Goal: Task Accomplishment & Management: Use online tool/utility

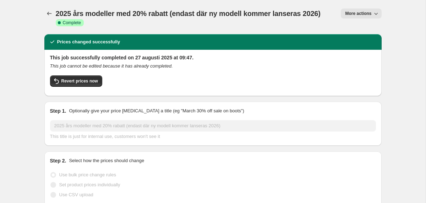
select select "pcap"
select select "no_change"
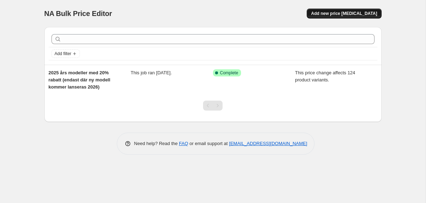
click at [347, 12] on span "Add new price [MEDICAL_DATA]" at bounding box center [344, 14] width 66 height 6
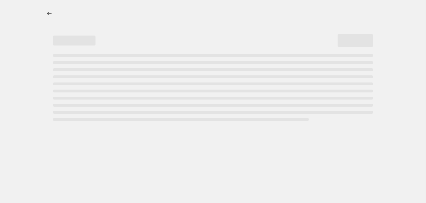
select select "percentage"
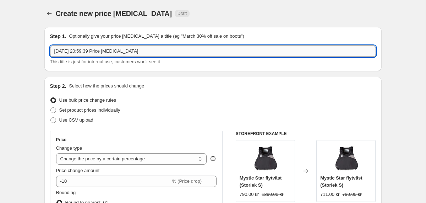
click at [118, 50] on input "[DATE] 20:59:39 Price [MEDICAL_DATA]" at bounding box center [213, 50] width 326 height 11
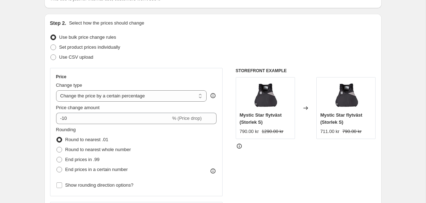
scroll to position [64, 0]
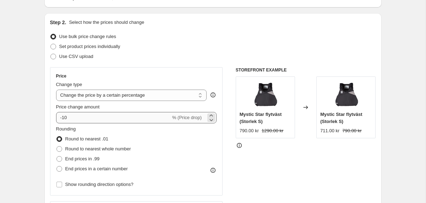
type input "45% rabatt på utgående produkter och fjolårets modeller"
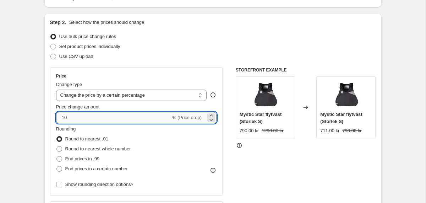
click at [116, 119] on input "-10" at bounding box center [113, 117] width 115 height 11
type input "-1"
type input "-45"
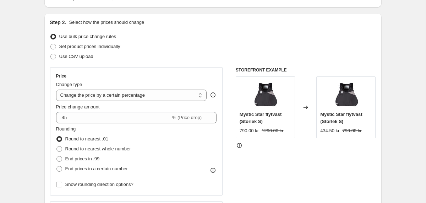
click at [166, 134] on div "Rounding Round to nearest .01 Round to nearest whole number End prices in .99 E…" at bounding box center [136, 149] width 161 height 48
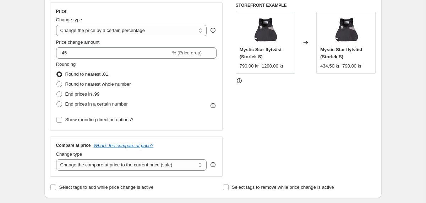
scroll to position [131, 0]
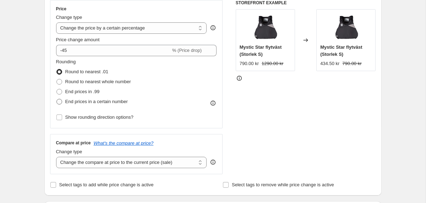
click at [60, 101] on span at bounding box center [59, 102] width 6 height 6
click at [57, 99] on input "End prices in a certain number" at bounding box center [56, 99] width 0 height 0
radio input "true"
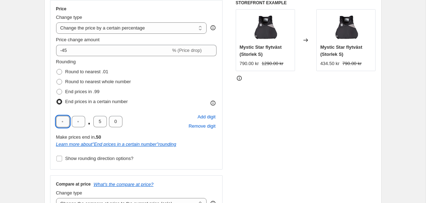
click at [63, 121] on input "text" at bounding box center [62, 121] width 13 height 11
type input "9"
type input "0"
drag, startPoint x: 103, startPoint y: 120, endPoint x: 97, endPoint y: 120, distance: 6.0
click at [97, 120] on input "5" at bounding box center [99, 121] width 13 height 11
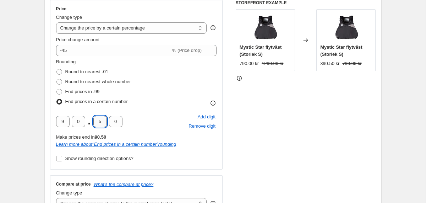
type input "0"
click at [174, 77] on div "Rounding Round to nearest .01 Round to nearest whole number End prices in .99 E…" at bounding box center [136, 82] width 161 height 48
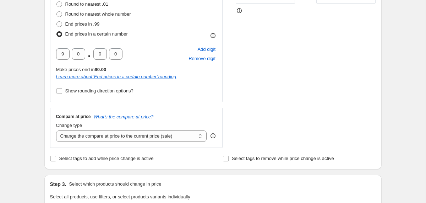
scroll to position [200, 0]
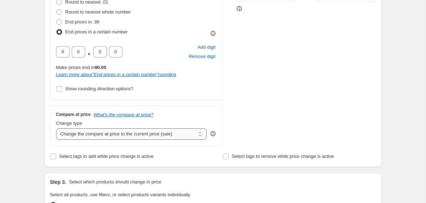
click at [159, 132] on select "Change the compare at price to the current price (sale) Change the compare at p…" at bounding box center [131, 133] width 151 height 11
select select "no_change"
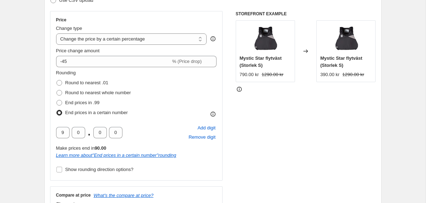
scroll to position [122, 0]
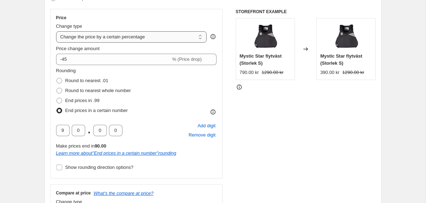
click at [197, 34] on select "Change the price to a certain amount Change the price by a certain amount Chang…" at bounding box center [131, 36] width 151 height 11
select select "pcap"
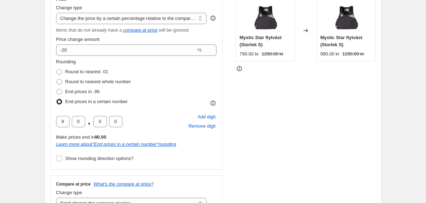
scroll to position [141, 0]
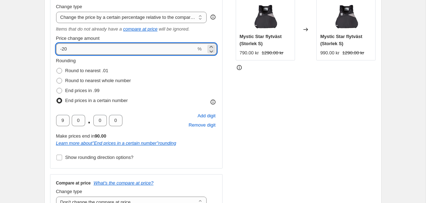
click at [97, 48] on input "-20" at bounding box center [126, 48] width 140 height 11
type input "-2"
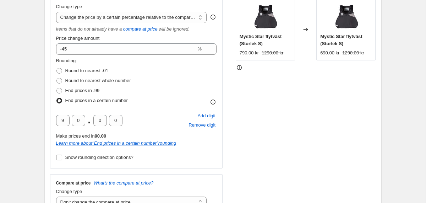
click at [266, 102] on div "STOREFRONT EXAMPLE Mystic Star flytväst (Storlek S) 790.00 kr 1290.00 kr Change…" at bounding box center [306, 101] width 140 height 224
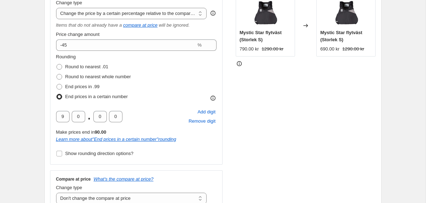
scroll to position [140, 0]
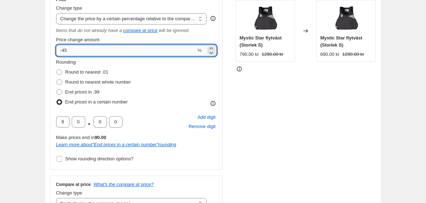
drag, startPoint x: 73, startPoint y: 47, endPoint x: 64, endPoint y: 48, distance: 10.0
click at [64, 48] on input "-45" at bounding box center [126, 50] width 140 height 11
type input "-50"
click at [248, 106] on div "STOREFRONT EXAMPLE Mystic Star flytväst (Storlek S) 790.00 kr 1290.00 kr Change…" at bounding box center [306, 103] width 140 height 224
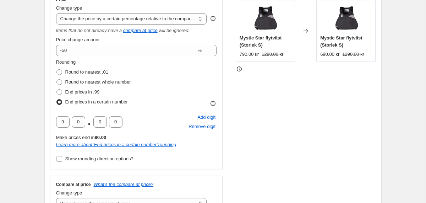
click at [245, 104] on div "STOREFRONT EXAMPLE Mystic Star flytväst (Storlek S) 790.00 kr 1290.00 kr Change…" at bounding box center [306, 103] width 140 height 224
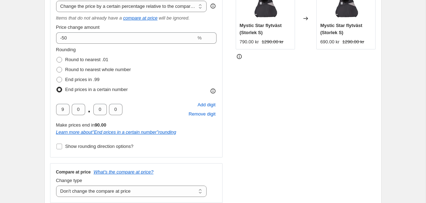
scroll to position [132, 0]
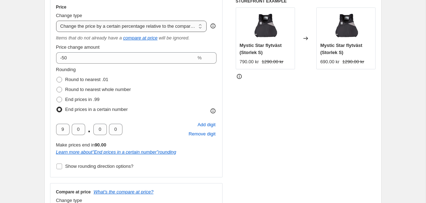
click at [192, 26] on select "Change the price to a certain amount Change the price by a certain amount Chang…" at bounding box center [131, 26] width 151 height 11
click at [280, 114] on div "STOREFRONT EXAMPLE Mystic Star flytväst (Storlek S) 790.00 kr 1290.00 kr Change…" at bounding box center [306, 110] width 140 height 224
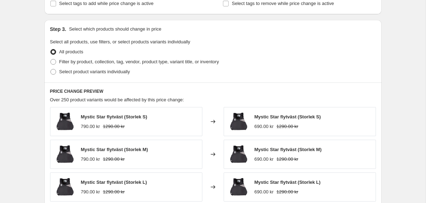
scroll to position [371, 0]
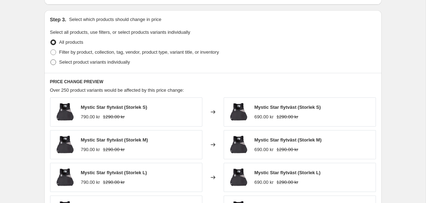
click at [53, 62] on span at bounding box center [53, 62] width 6 height 6
click at [51, 60] on input "Select product variants individually" at bounding box center [50, 59] width 0 height 0
radio input "true"
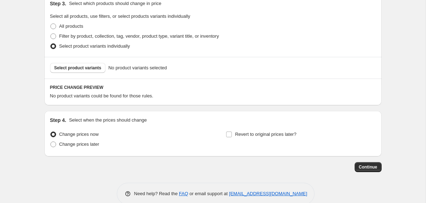
scroll to position [376, 0]
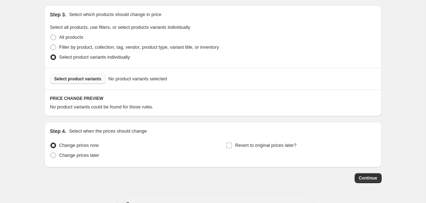
click at [87, 79] on span "Select product variants" at bounding box center [77, 79] width 47 height 6
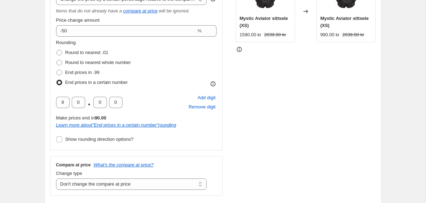
scroll to position [124, 0]
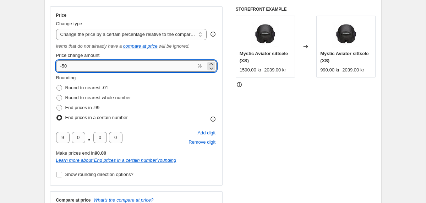
click at [84, 66] on input "-50" at bounding box center [126, 65] width 140 height 11
type input "-5"
type input "-40"
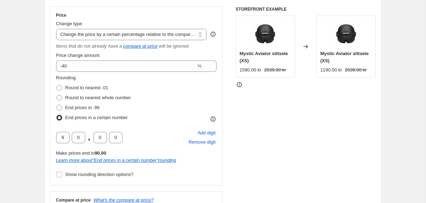
click at [258, 117] on div "STOREFRONT EXAMPLE Mystic Aviator sittsele (XS) 1590.00 kr 2039.00 kr Changed t…" at bounding box center [306, 118] width 140 height 224
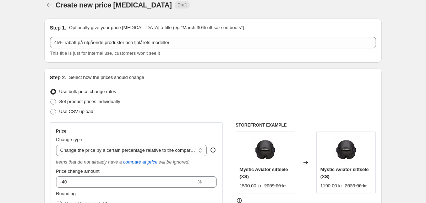
scroll to position [0, 0]
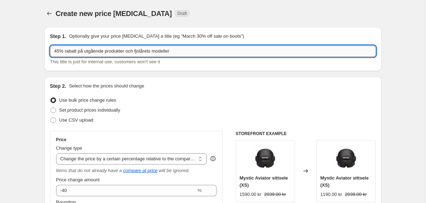
click at [60, 50] on input "45% rabatt på utgående produkter och fjolårets modeller" at bounding box center [213, 50] width 326 height 11
drag, startPoint x: 141, startPoint y: 51, endPoint x: 84, endPoint y: 54, distance: 56.8
click at [84, 54] on input "40% rabatt på utgående produkter och fjolårets modeller" at bounding box center [213, 50] width 326 height 11
click at [143, 51] on input "40% rabatt på fjolårets modeller" at bounding box center [213, 50] width 326 height 11
click at [214, 68] on div "Step 1. Optionally give your price [MEDICAL_DATA] a title (eg "March 30% off sa…" at bounding box center [212, 49] width 337 height 44
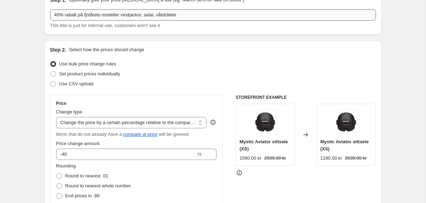
scroll to position [35, 0]
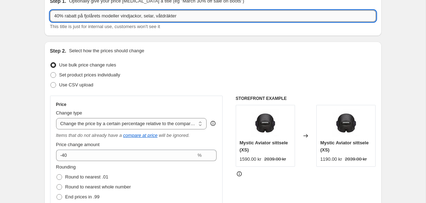
click at [150, 17] on input "40% rabatt på fjolårets modeller vindjackor, selar, våtdräkter" at bounding box center [213, 15] width 326 height 11
type input "40% rabatt på fjolårets modeller vindjackor, flytvästar, selar, våtdräkter"
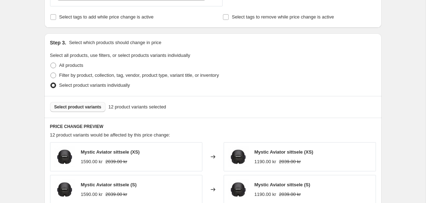
scroll to position [352, 0]
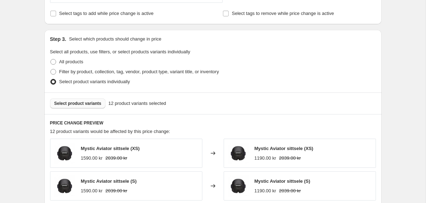
click at [93, 105] on span "Select product variants" at bounding box center [77, 103] width 47 height 6
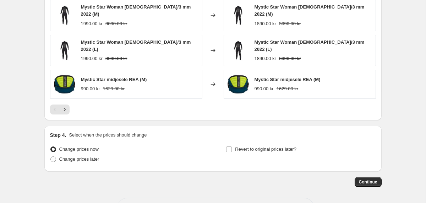
scroll to position [563, 0]
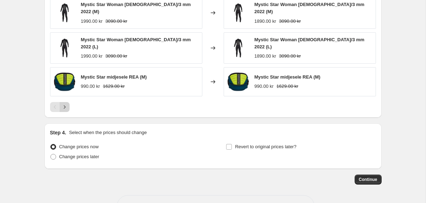
click at [65, 103] on icon "Next" at bounding box center [64, 106] width 7 height 7
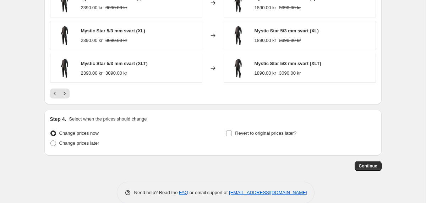
scroll to position [573, 0]
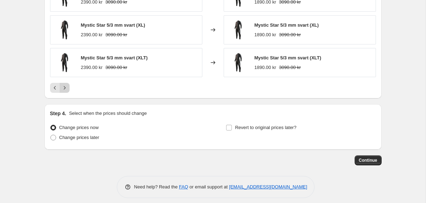
click at [66, 88] on icon "Next" at bounding box center [64, 87] width 7 height 7
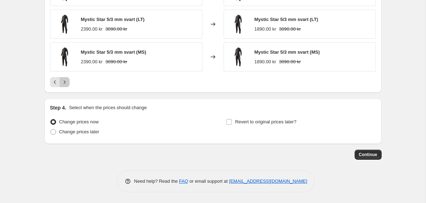
click at [63, 81] on icon "Next" at bounding box center [64, 81] width 7 height 7
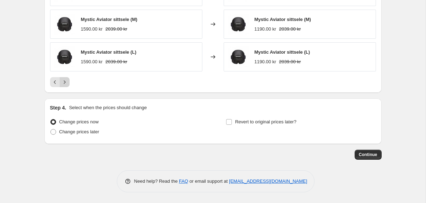
click at [64, 82] on icon "Next" at bounding box center [64, 81] width 7 height 7
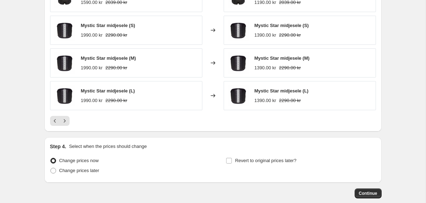
scroll to position [542, 0]
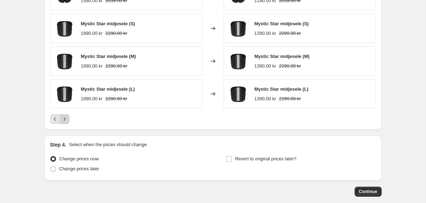
click at [66, 119] on icon "Next" at bounding box center [64, 118] width 7 height 7
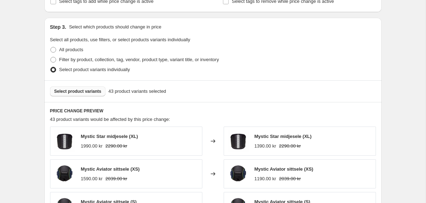
scroll to position [382, 0]
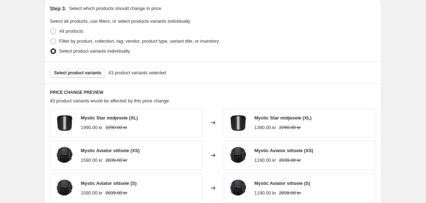
click at [92, 75] on span "Select product variants" at bounding box center [77, 73] width 47 height 6
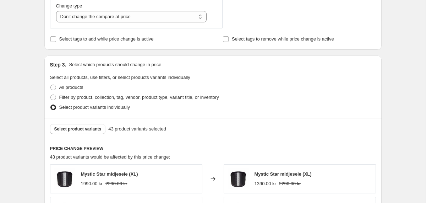
scroll to position [329, 0]
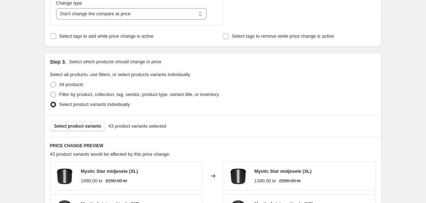
click at [87, 127] on span "Select product variants" at bounding box center [77, 126] width 47 height 6
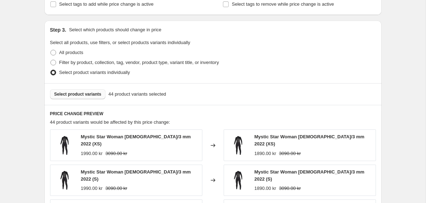
scroll to position [364, 0]
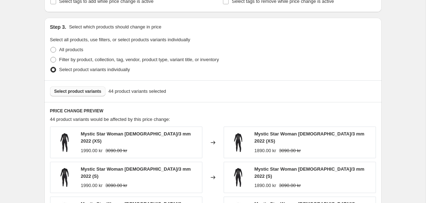
click at [88, 89] on span "Select product variants" at bounding box center [77, 91] width 47 height 6
click at [75, 89] on span "Select product variants" at bounding box center [77, 91] width 47 height 6
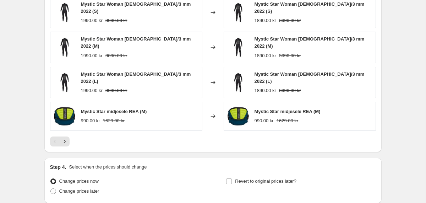
scroll to position [536, 0]
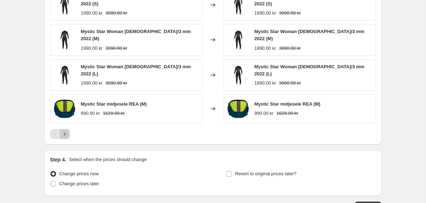
click at [62, 130] on icon "Next" at bounding box center [64, 133] width 7 height 7
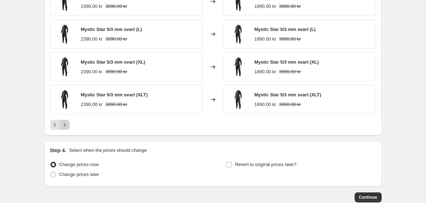
click at [62, 126] on icon "Next" at bounding box center [64, 124] width 7 height 7
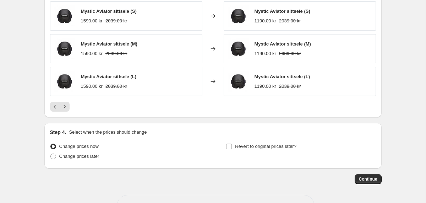
scroll to position [579, 0]
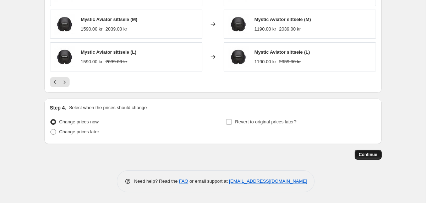
click at [360, 153] on span "Continue" at bounding box center [368, 154] width 18 height 6
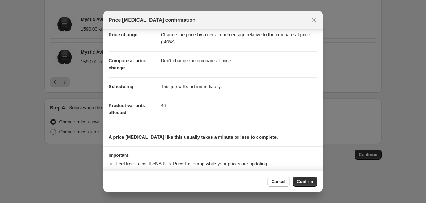
scroll to position [38, 0]
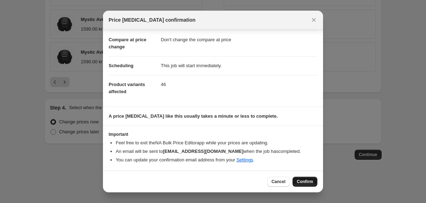
click at [302, 179] on span "Confirm" at bounding box center [305, 181] width 16 height 6
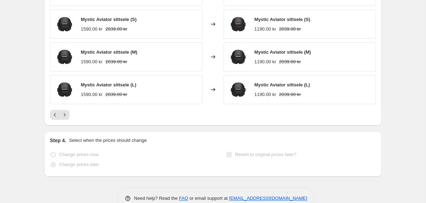
scroll to position [597, 0]
select select "pcap"
select select "no_change"
